Goal: Navigation & Orientation: Find specific page/section

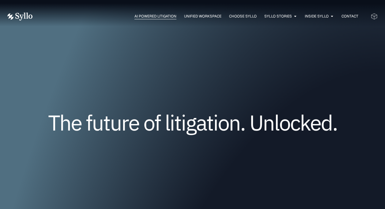
click at [149, 17] on span "AI Powered Litigation" at bounding box center [155, 16] width 42 height 6
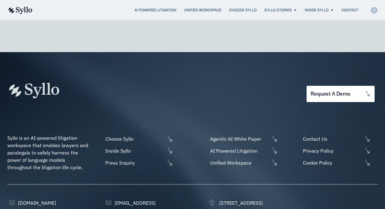
scroll to position [1909, 0]
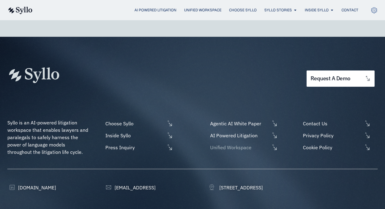
click at [242, 144] on span "Unified Workspace" at bounding box center [238, 147] width 61 height 7
